Goal: Entertainment & Leisure: Consume media (video, audio)

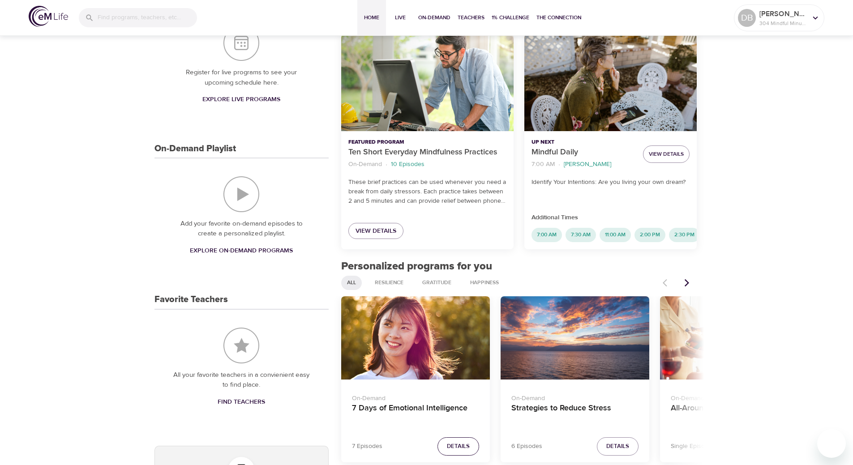
scroll to position [224, 0]
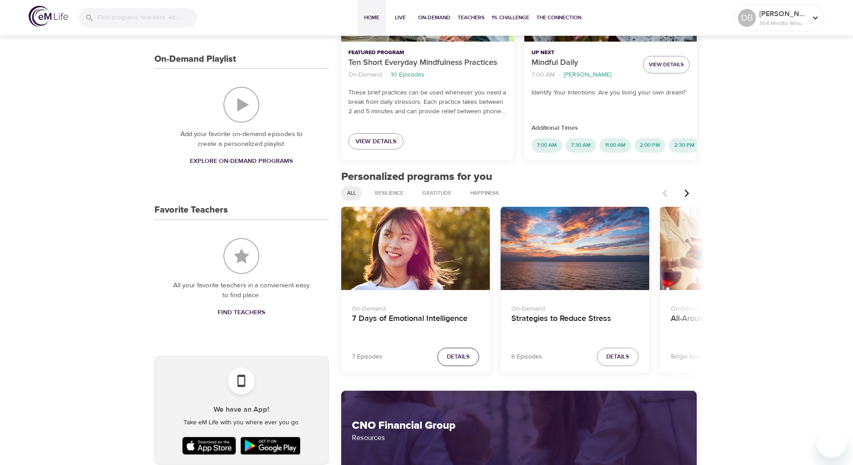
click at [459, 362] on span "Details" at bounding box center [458, 357] width 23 height 10
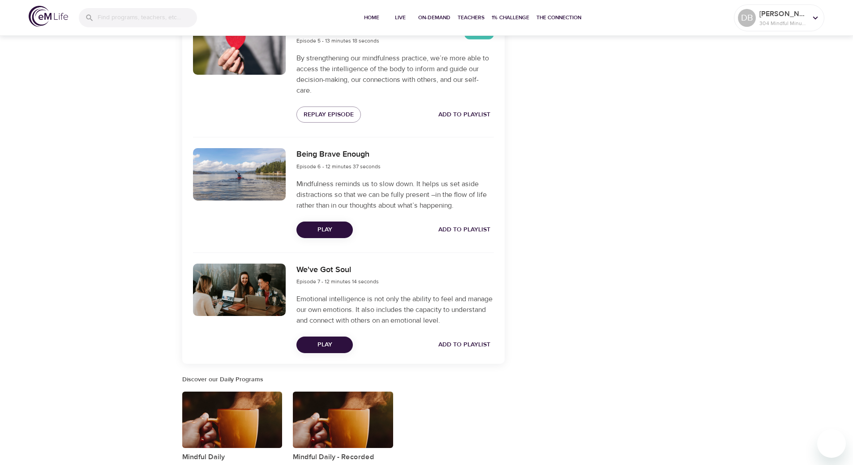
scroll to position [806, 0]
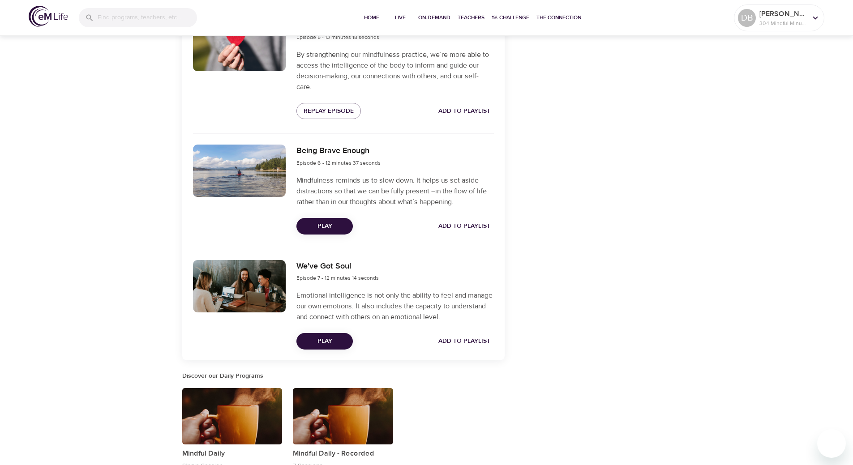
click at [334, 227] on span "Play" at bounding box center [325, 226] width 42 height 11
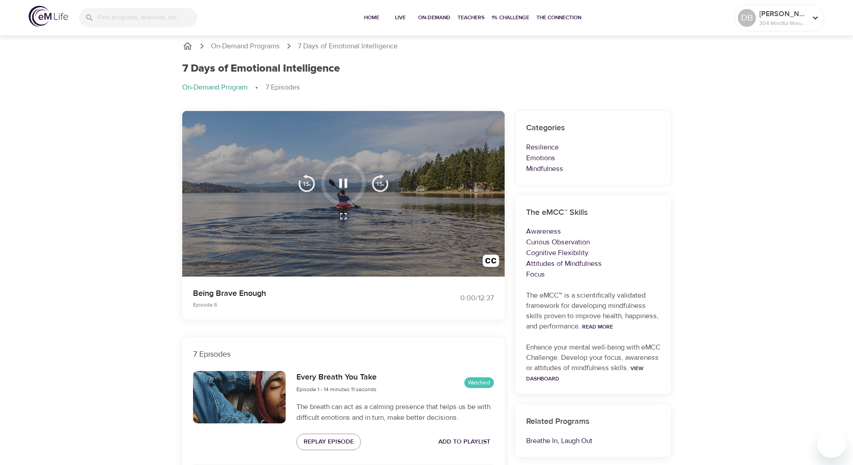
scroll to position [0, 0]
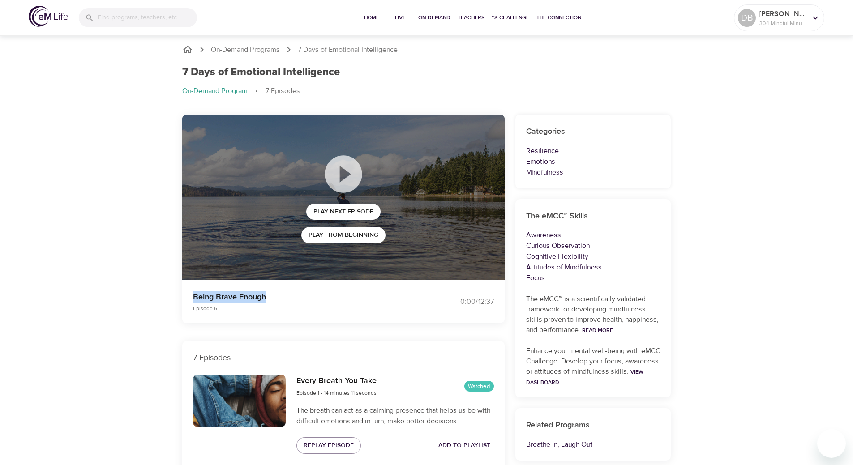
drag, startPoint x: 269, startPoint y: 296, endPoint x: 193, endPoint y: 299, distance: 76.2
click at [193, 299] on p "Being Brave Enough" at bounding box center [304, 297] width 223 height 12
copy p "Being Brave Enough"
